Goal: Task Accomplishment & Management: Use online tool/utility

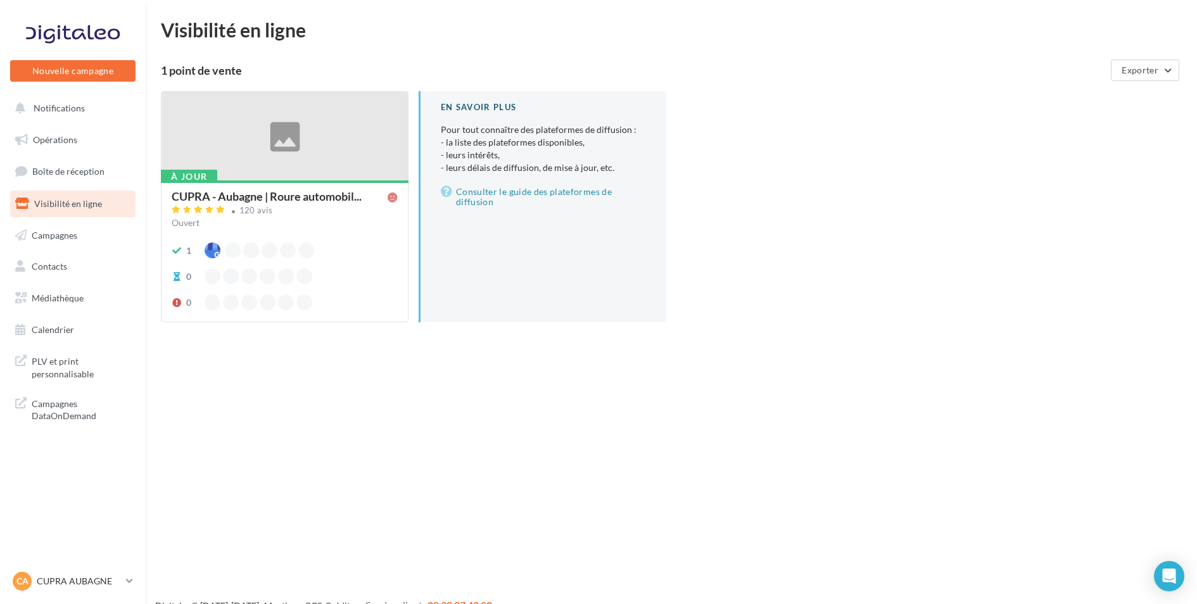
click at [314, 159] on div at bounding box center [284, 137] width 246 height 90
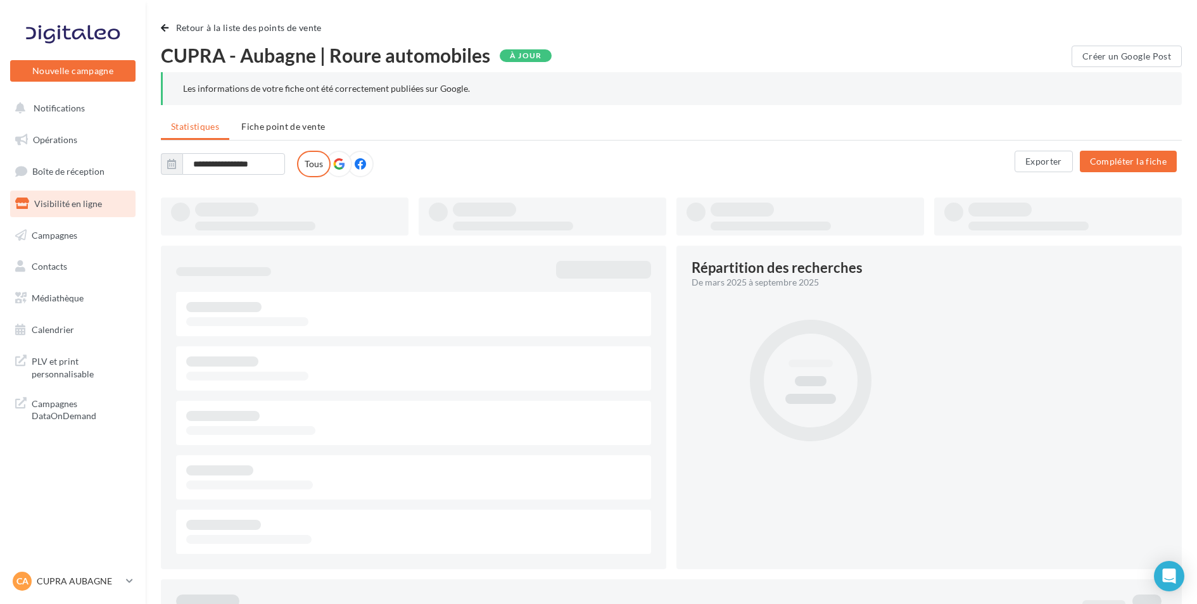
type input "**********"
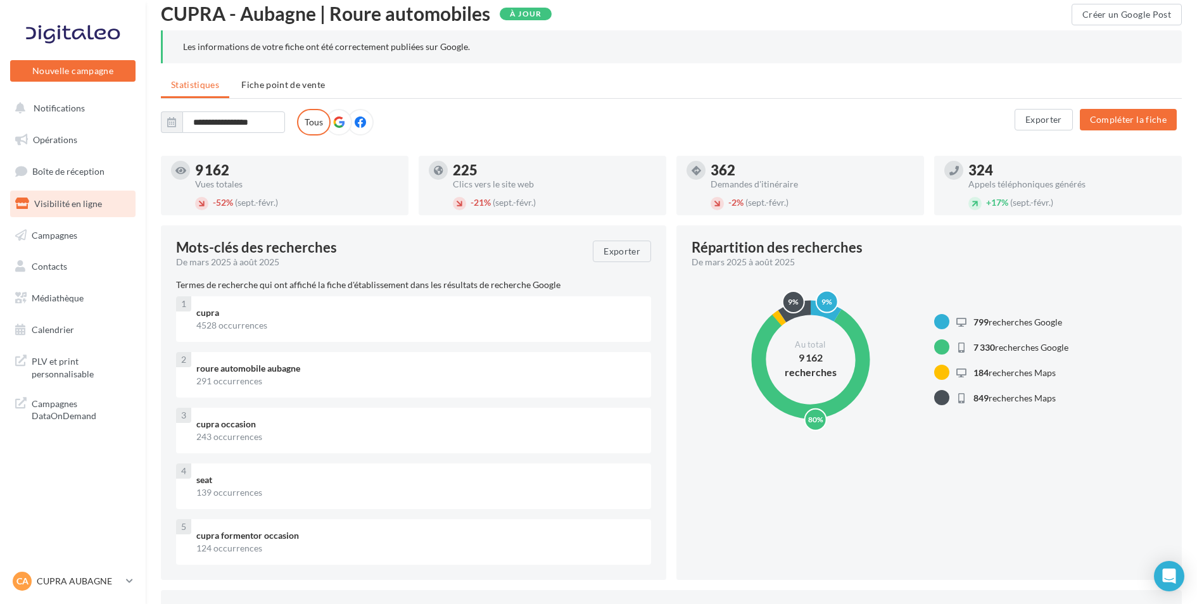
scroll to position [58, 0]
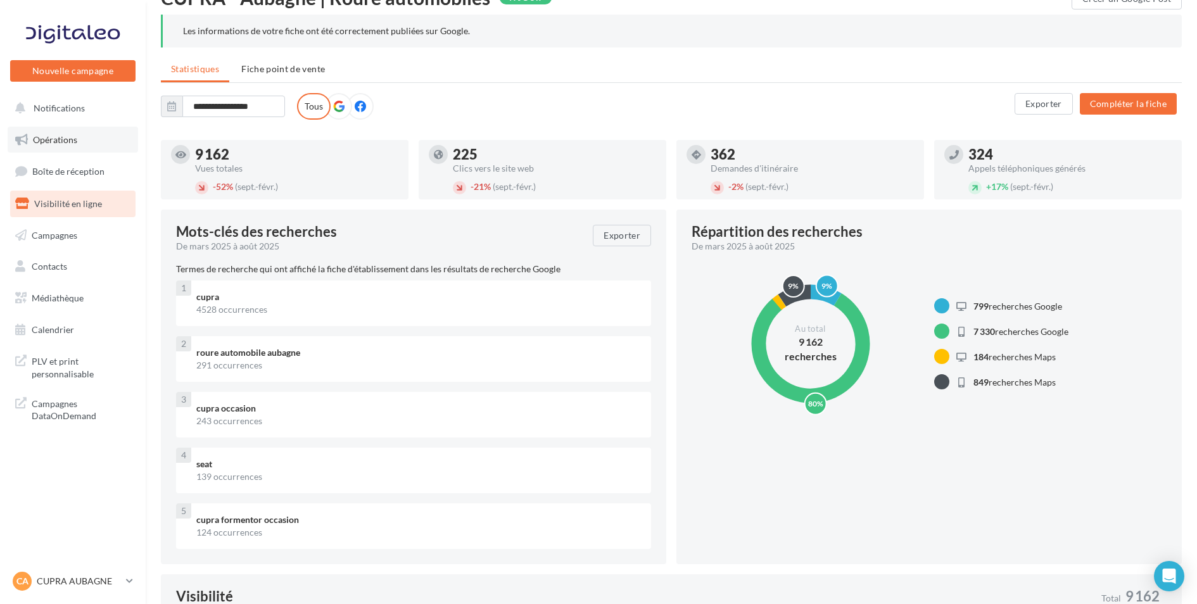
click at [78, 139] on link "Opérations" at bounding box center [73, 140] width 130 height 27
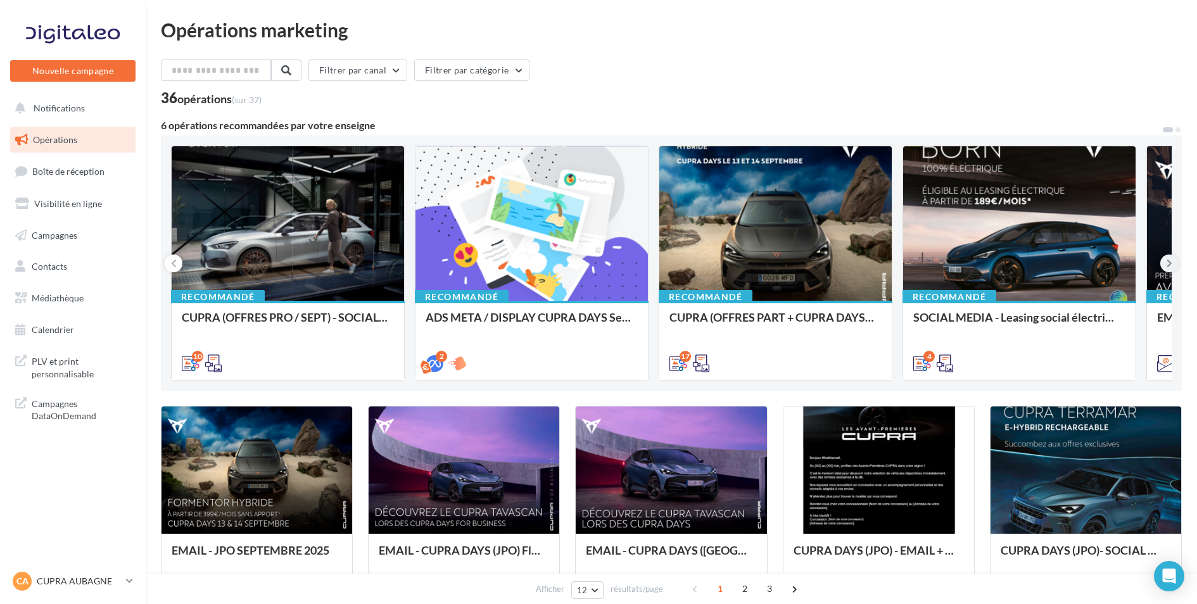
click at [1166, 264] on icon at bounding box center [1169, 263] width 6 height 13
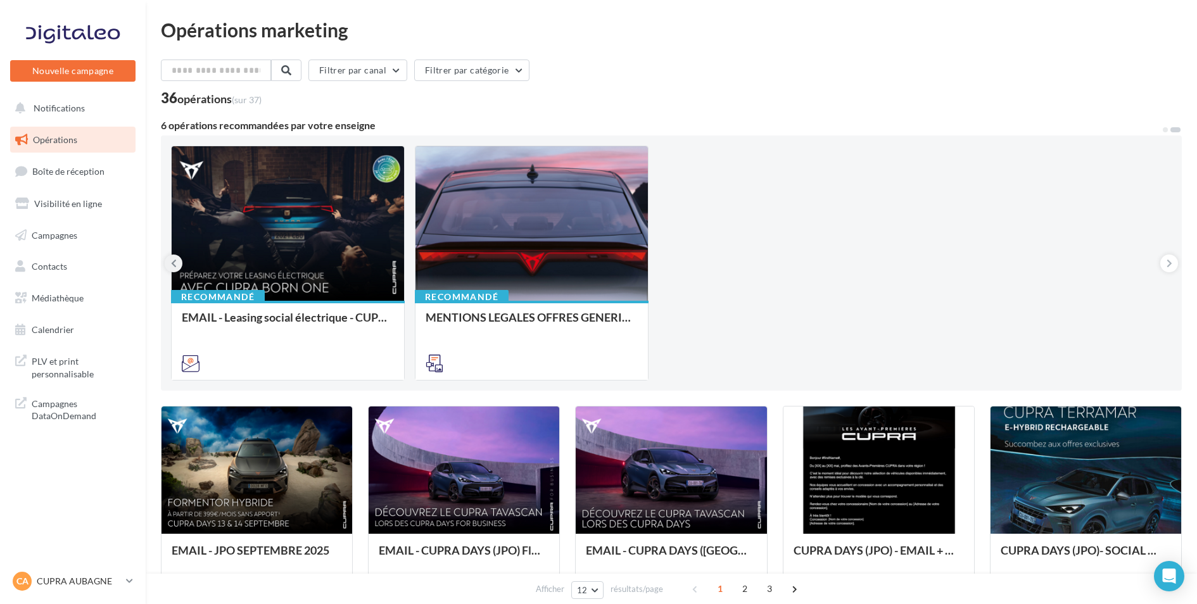
click at [170, 262] on button at bounding box center [174, 264] width 18 height 18
